Goal: Task Accomplishment & Management: Manage account settings

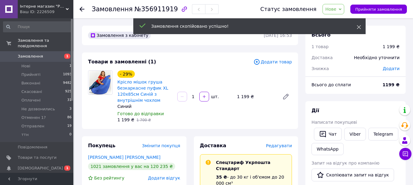
click at [359, 28] on icon at bounding box center [359, 27] width 4 height 4
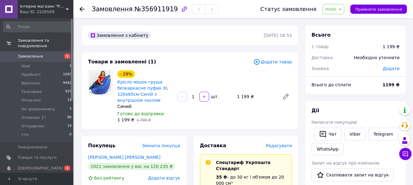
click at [336, 8] on span "Нове" at bounding box center [330, 9] width 11 height 5
click at [339, 21] on li "Прийнято" at bounding box center [343, 21] width 40 height 9
click at [286, 143] on div "Доставка Редагувати" at bounding box center [246, 146] width 92 height 7
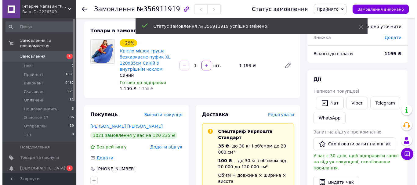
scroll to position [31, 0]
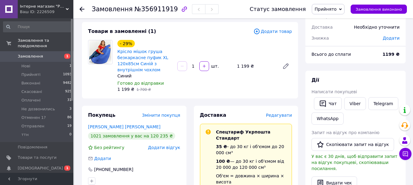
click at [276, 113] on span "Редагувати" at bounding box center [279, 115] width 26 height 5
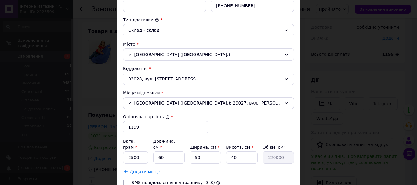
scroll to position [153, 0]
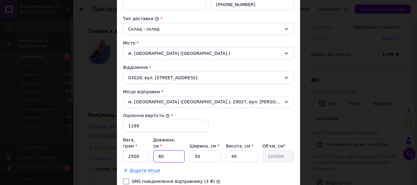
click at [172, 155] on input "60" at bounding box center [168, 157] width 31 height 12
type input "6"
type input "12000"
type input "9"
type input "18000"
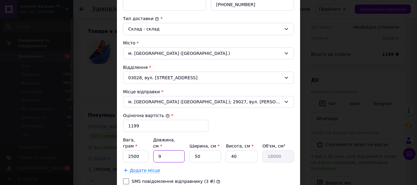
type input "94"
type input "188000"
type input "94"
click at [204, 151] on input "50" at bounding box center [205, 157] width 31 height 12
type input "5"
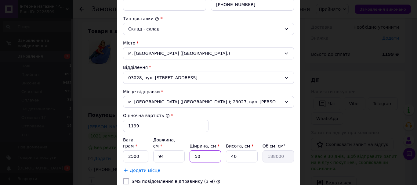
type input "18800"
type input "9"
type input "33840"
type input "92"
type input "345920"
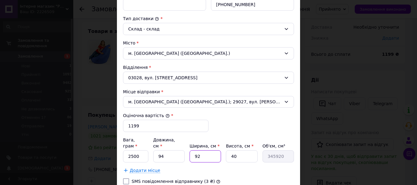
type input "92"
click at [233, 151] on input "40" at bounding box center [241, 157] width 31 height 12
type input "0"
type input "20"
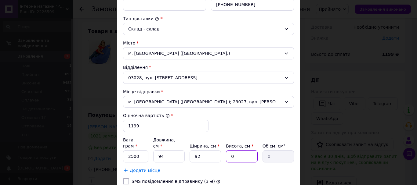
type input "172960"
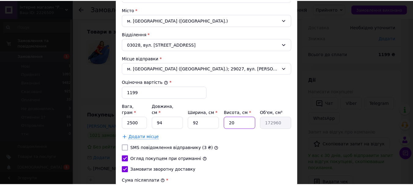
scroll to position [244, 0]
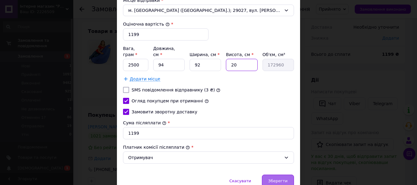
type input "20"
click at [278, 179] on span "Зберегти" at bounding box center [278, 181] width 19 height 5
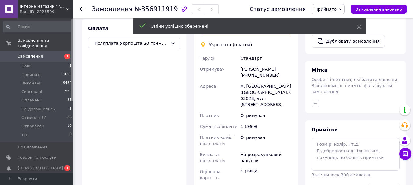
scroll to position [275, 0]
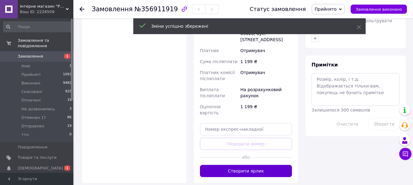
click at [272, 165] on button "Створити ярлик" at bounding box center [246, 171] width 92 height 12
click at [255, 165] on button "Створити ярлик" at bounding box center [246, 171] width 92 height 12
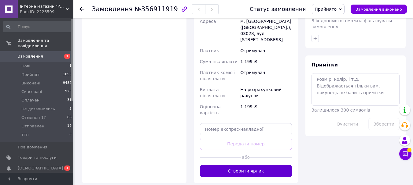
click at [255, 165] on button "Створити ярлик" at bounding box center [246, 171] width 92 height 12
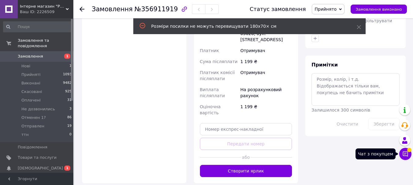
click at [404, 155] on icon at bounding box center [405, 154] width 5 height 5
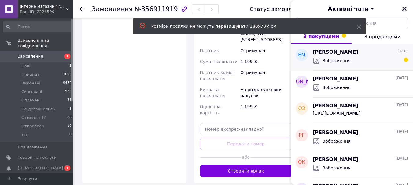
click at [353, 64] on div "Зображення" at bounding box center [360, 61] width 95 height 10
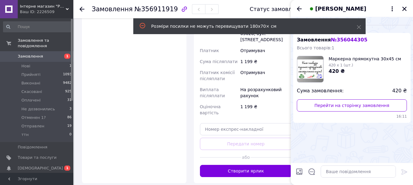
scroll to position [57, 0]
click at [358, 25] on icon at bounding box center [359, 27] width 4 height 4
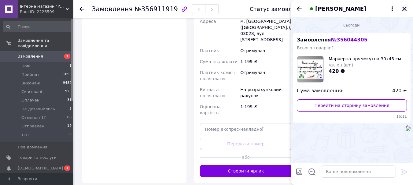
click at [403, 7] on icon "Закрити" at bounding box center [405, 9] width 6 height 6
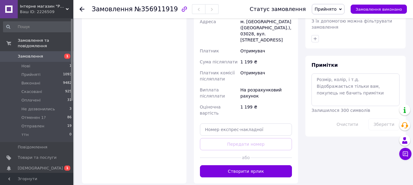
scroll to position [275, 0]
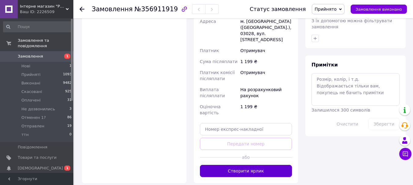
click at [259, 165] on button "Створити ярлик" at bounding box center [246, 171] width 92 height 12
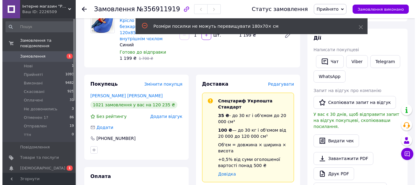
scroll to position [61, 0]
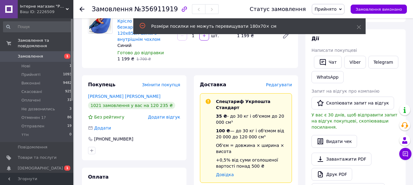
click at [276, 84] on span "Редагувати" at bounding box center [279, 85] width 26 height 5
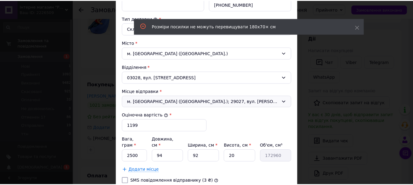
scroll to position [244, 0]
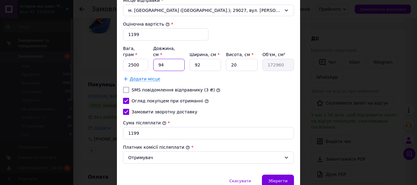
click at [169, 62] on input "94" at bounding box center [168, 65] width 31 height 12
type input "9"
type input "16560"
type input "92"
type input "169280"
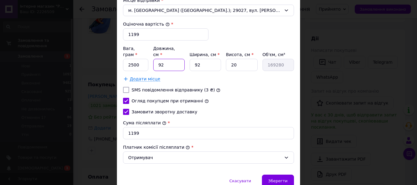
type input "92"
click at [204, 59] on input "92" at bounding box center [205, 65] width 31 height 12
type input "9"
type input "16560"
type input "94"
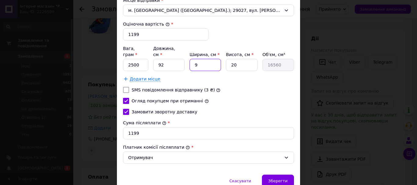
type input "172960"
type input "94"
click at [286, 179] on span "Зберегти" at bounding box center [278, 181] width 19 height 5
